Goal: Use online tool/utility: Utilize a website feature to perform a specific function

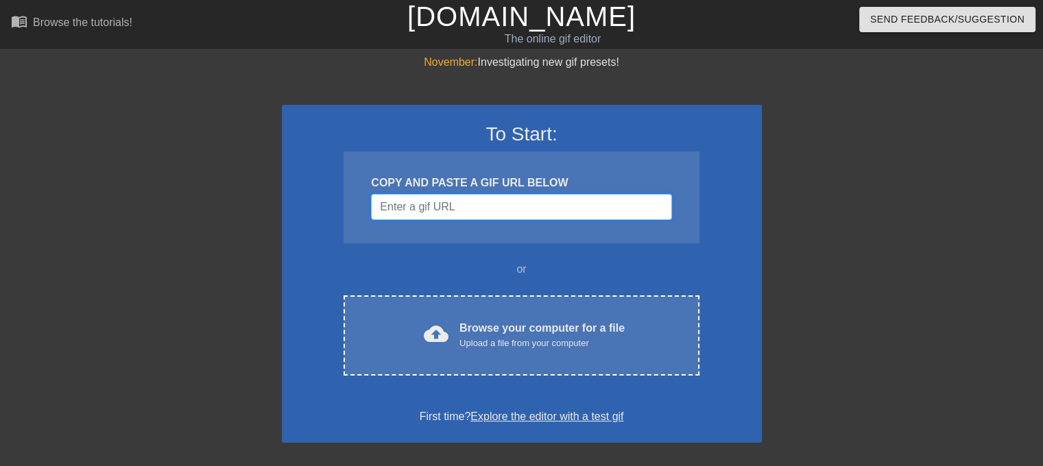
click at [432, 211] on input "Username" at bounding box center [521, 207] width 300 height 26
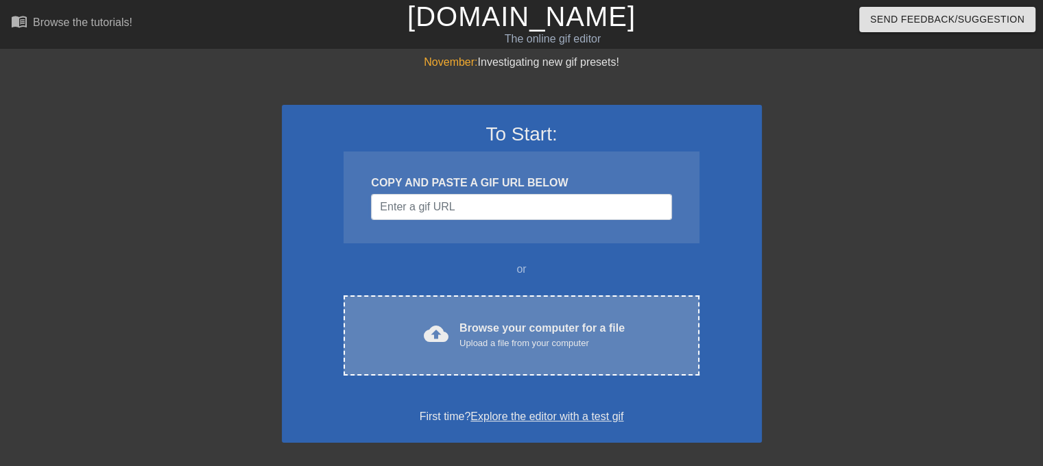
click at [483, 337] on div "Upload a file from your computer" at bounding box center [542, 344] width 165 height 14
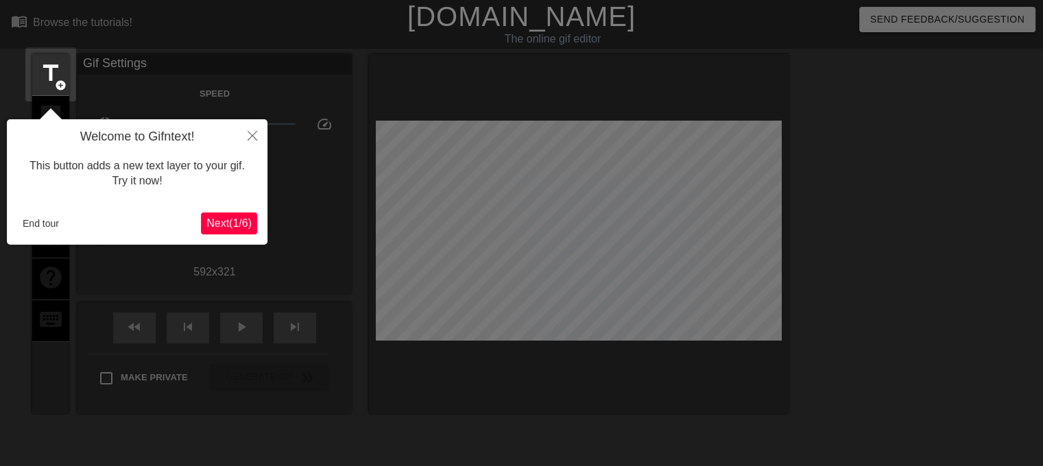
scroll to position [33, 0]
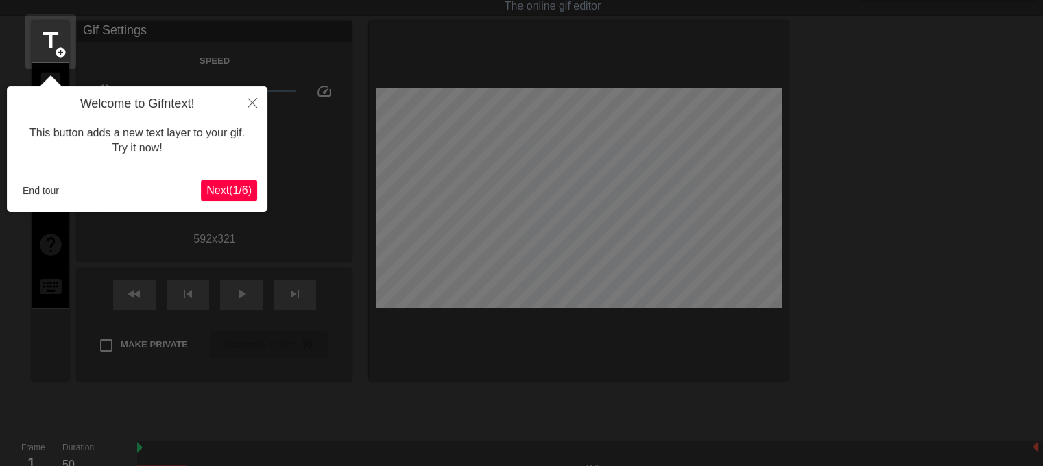
click at [239, 186] on span "Next ( 1 / 6 )" at bounding box center [228, 191] width 45 height 12
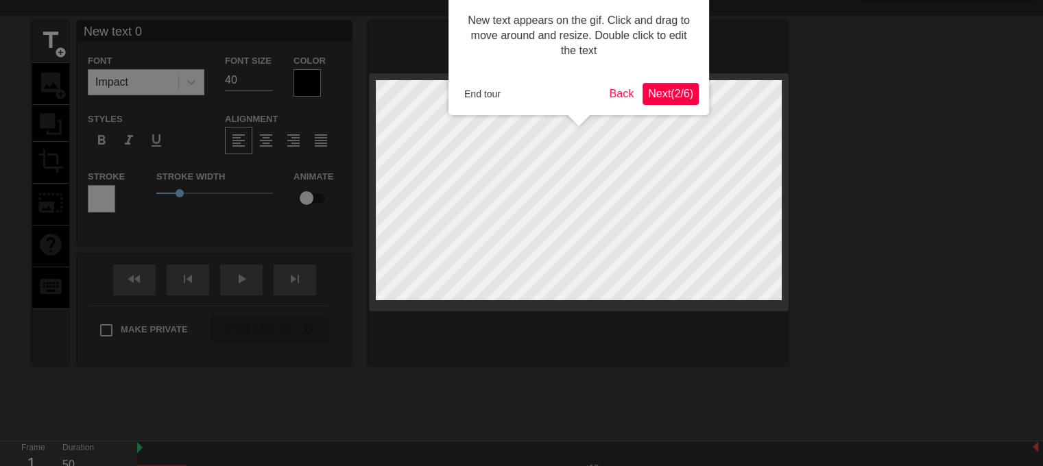
scroll to position [0, 0]
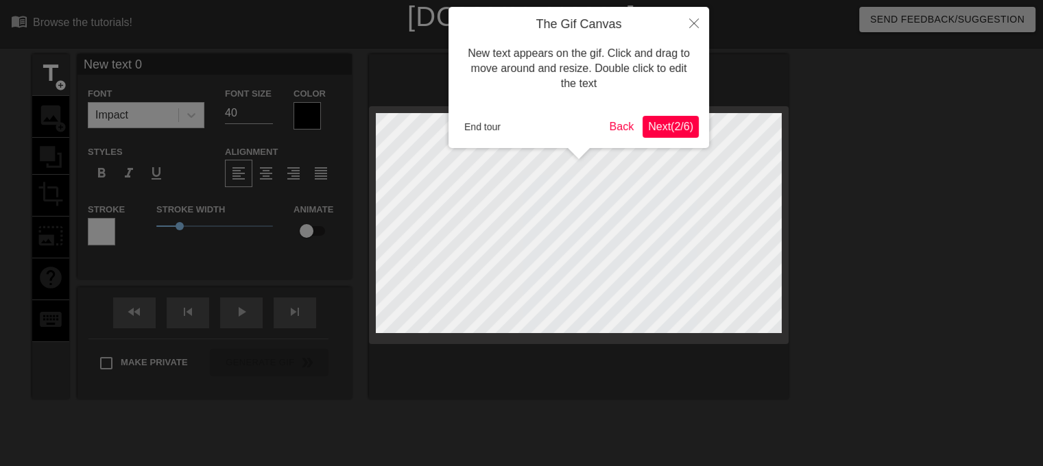
click at [662, 130] on span "Next ( 2 / 6 )" at bounding box center [670, 127] width 45 height 12
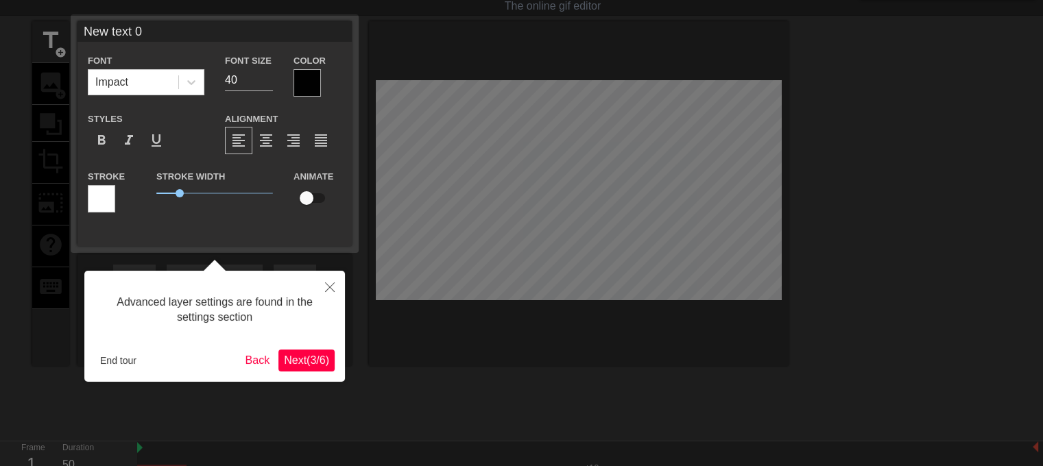
click at [330, 350] on button "Next ( 3 / 6 )" at bounding box center [307, 361] width 56 height 22
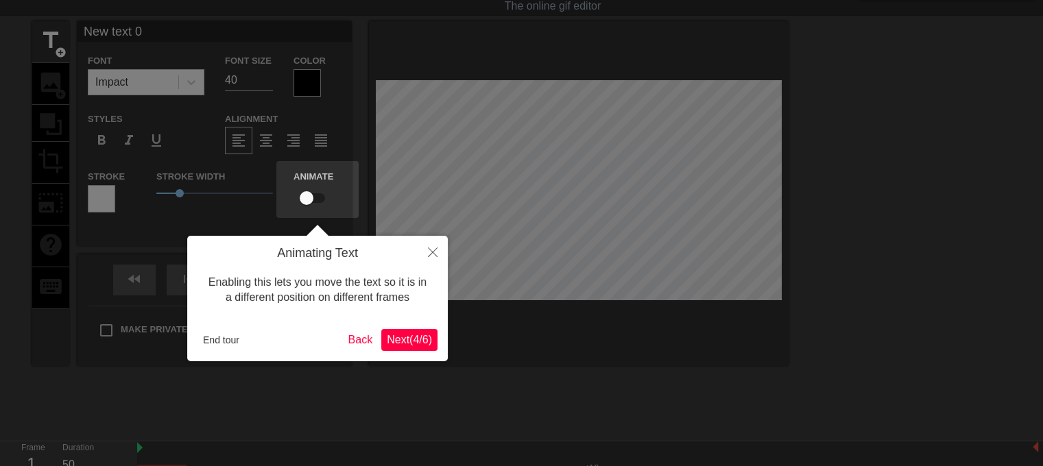
scroll to position [0, 0]
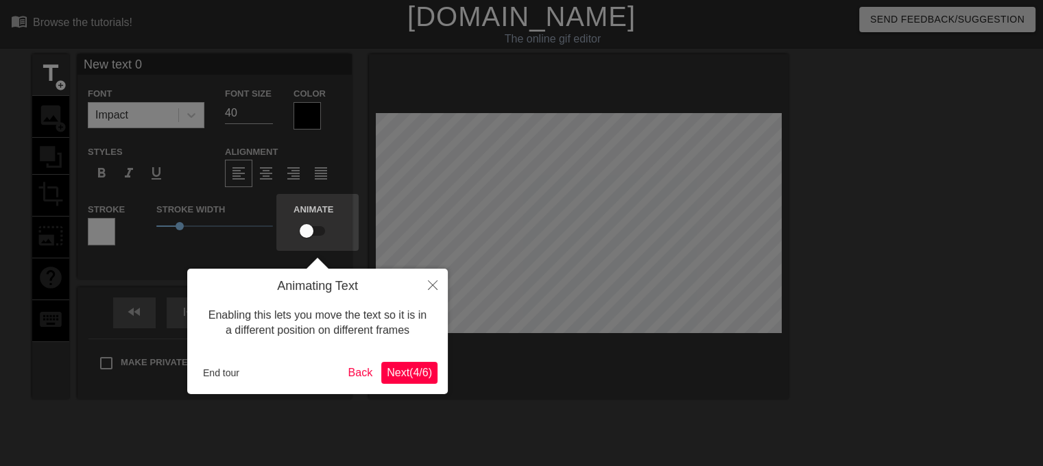
click at [414, 346] on div "Enabling this lets you move the text so it is in a different position on differ…" at bounding box center [318, 323] width 240 height 58
drag, startPoint x: 414, startPoint y: 346, endPoint x: 399, endPoint y: 364, distance: 23.9
click at [399, 364] on button "Next ( 4 / 6 )" at bounding box center [409, 373] width 56 height 22
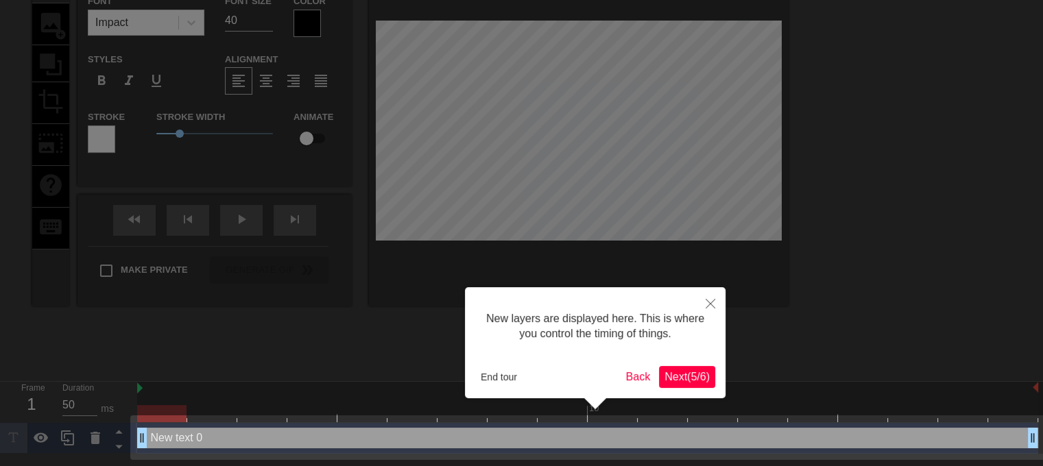
click at [682, 371] on span "Next ( 5 / 6 )" at bounding box center [687, 377] width 45 height 12
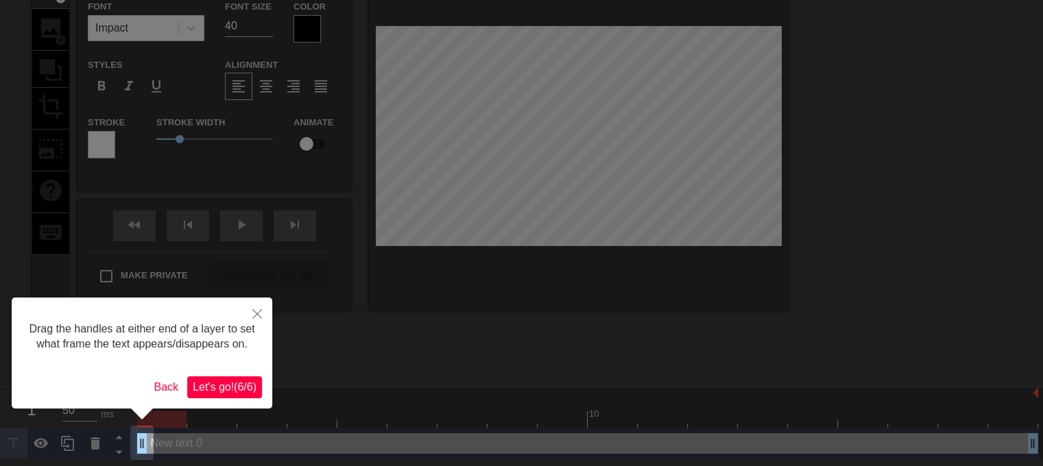
click at [246, 385] on span "Let's go! ( 6 / 6 )" at bounding box center [225, 387] width 64 height 12
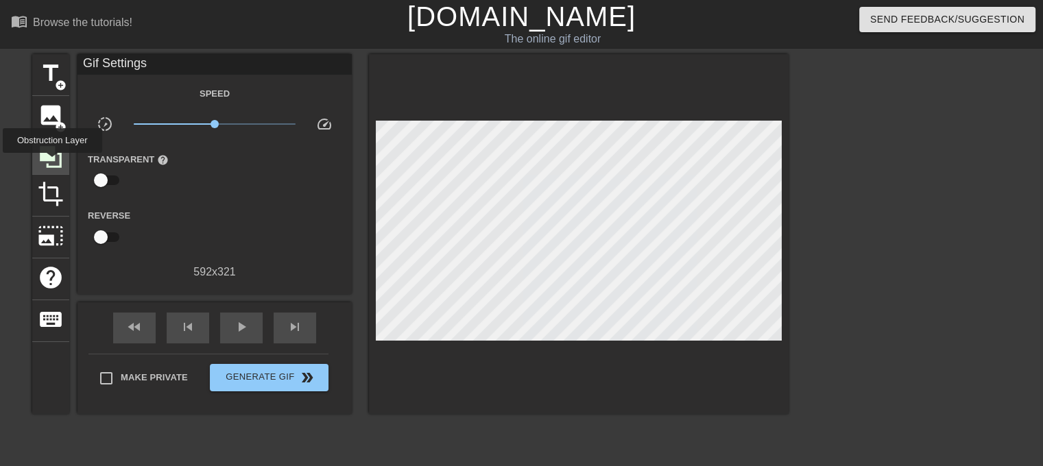
click at [49, 162] on icon at bounding box center [51, 157] width 26 height 26
click at [60, 217] on div "photo_size_select_large" at bounding box center [50, 238] width 37 height 42
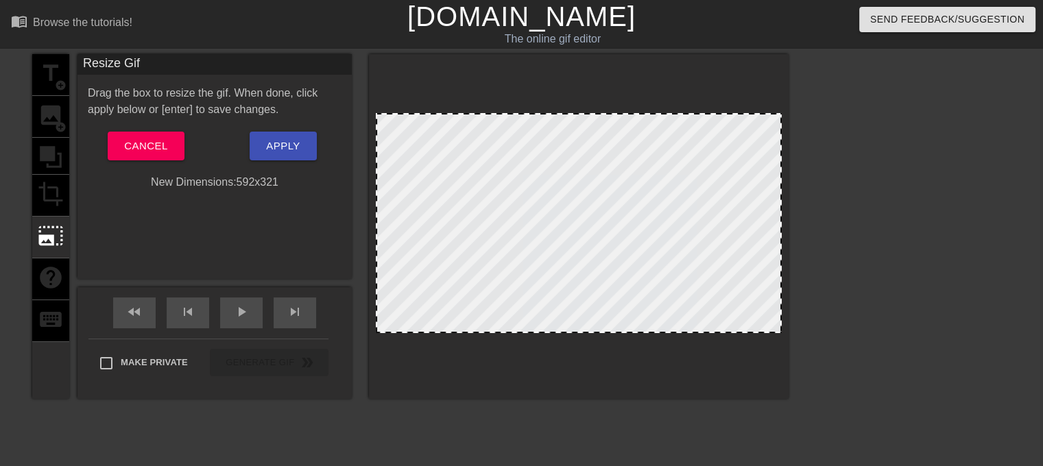
click at [58, 191] on div "title add_circle image add_circle crop photo_size_select_large help keyboard" at bounding box center [50, 226] width 37 height 345
click at [143, 140] on span "Cancel" at bounding box center [145, 146] width 43 height 18
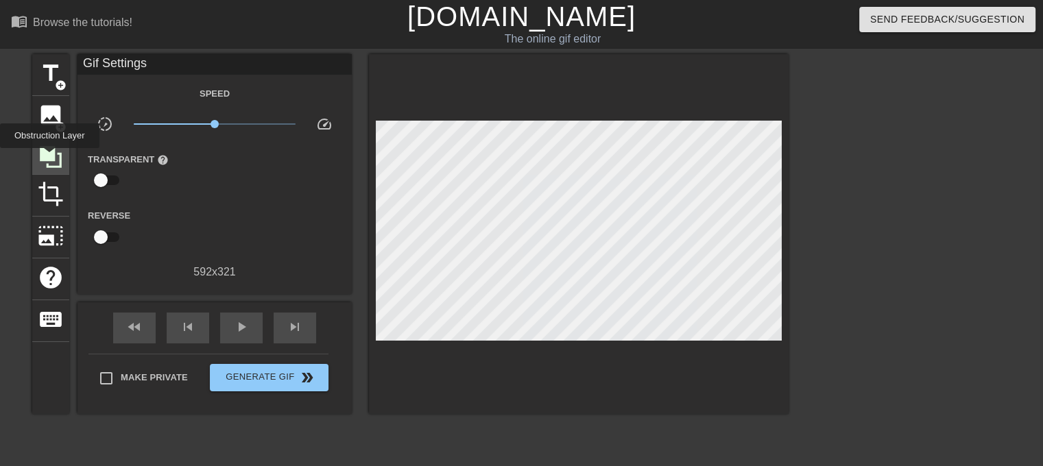
click at [49, 158] on icon at bounding box center [51, 157] width 22 height 22
drag, startPoint x: 368, startPoint y: 213, endPoint x: 259, endPoint y: 220, distance: 109.3
click at [331, 208] on div "title add_circle image add_circle crop photo_size_select_large help keyboard Gi…" at bounding box center [410, 234] width 757 height 360
click at [54, 77] on span "title" at bounding box center [51, 73] width 26 height 26
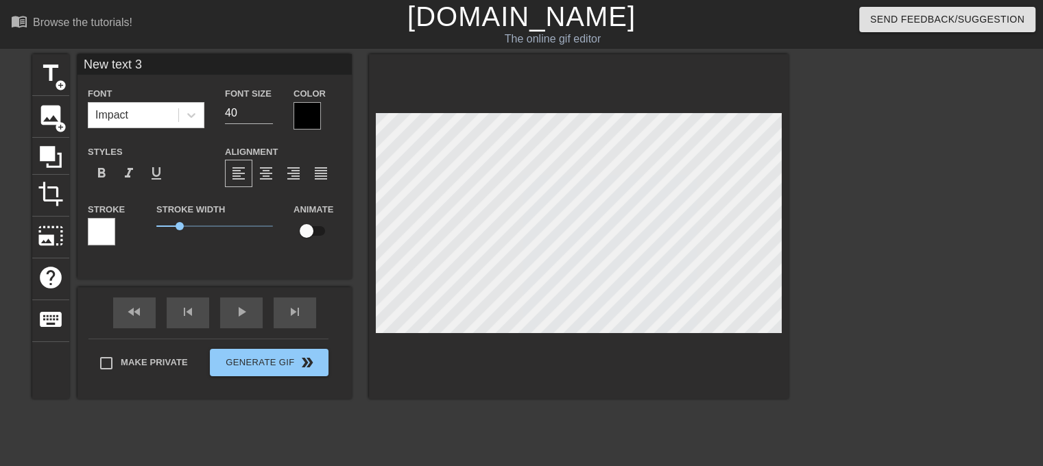
click at [319, 112] on div at bounding box center [307, 115] width 27 height 27
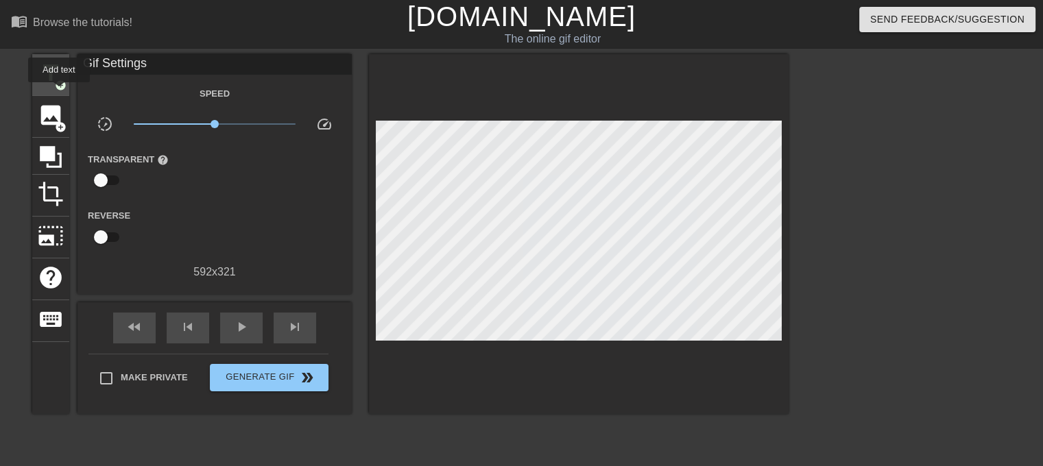
click at [59, 84] on span "add_circle" at bounding box center [61, 86] width 12 height 12
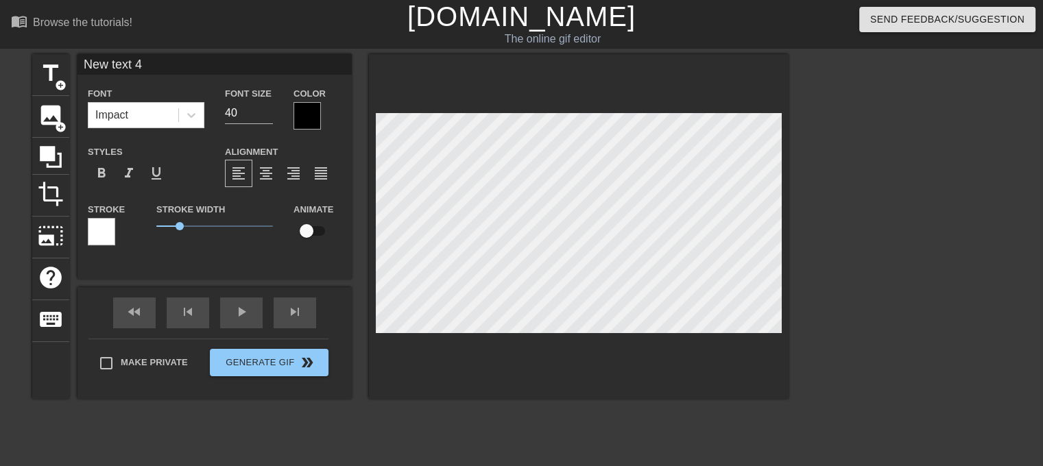
click at [102, 228] on div at bounding box center [101, 231] width 27 height 27
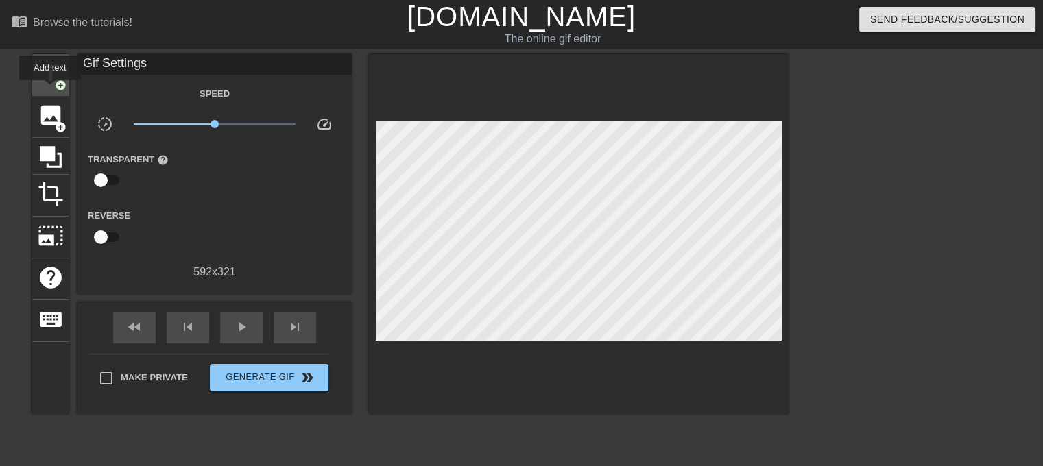
click at [50, 85] on span "title" at bounding box center [51, 73] width 26 height 26
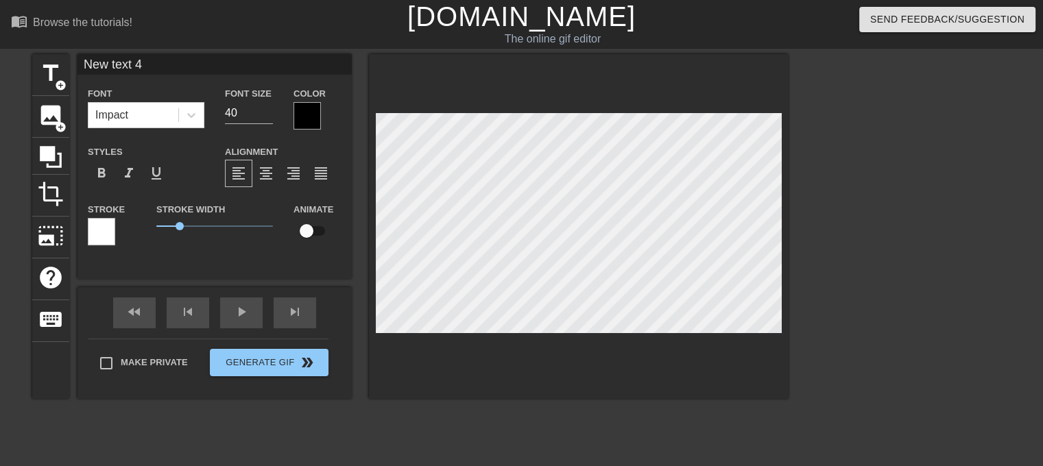
type input "New tet 4"
type textarea "New tet 4"
type input "New te 4"
type textarea "New te 4"
